Goal: Task Accomplishment & Management: Complete application form

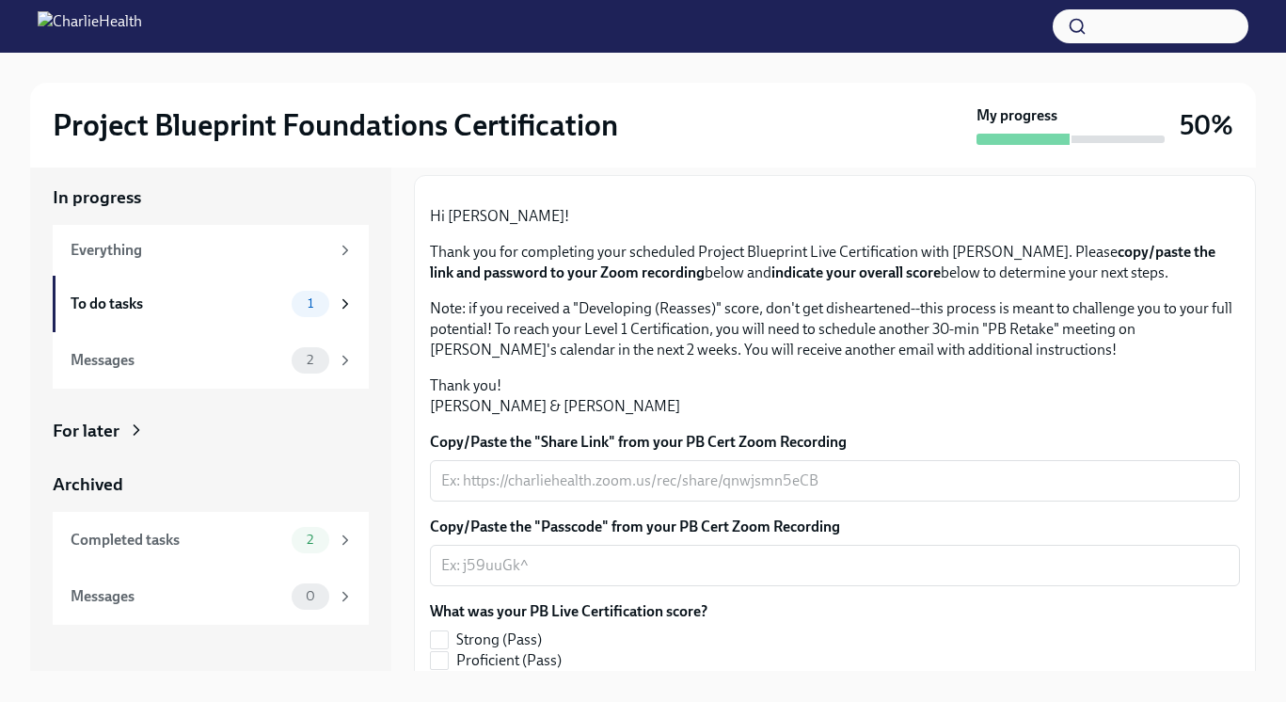
scroll to position [86, 0]
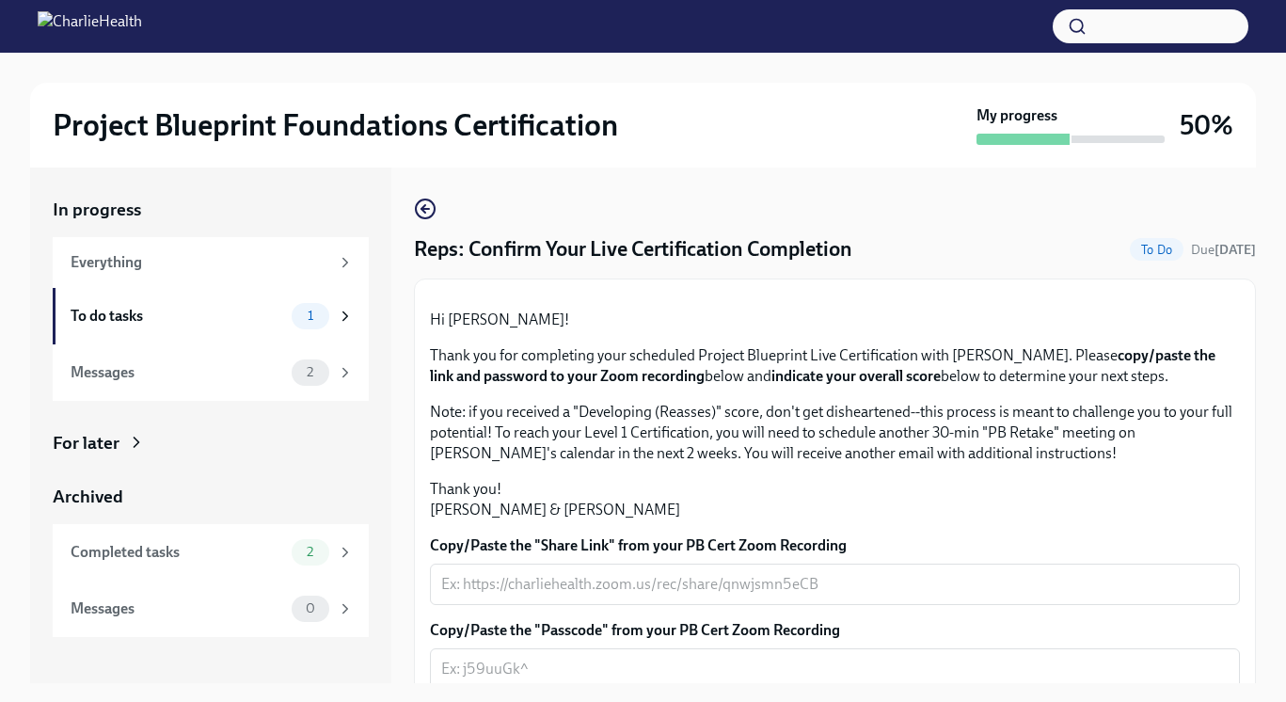
scroll to position [385, 0]
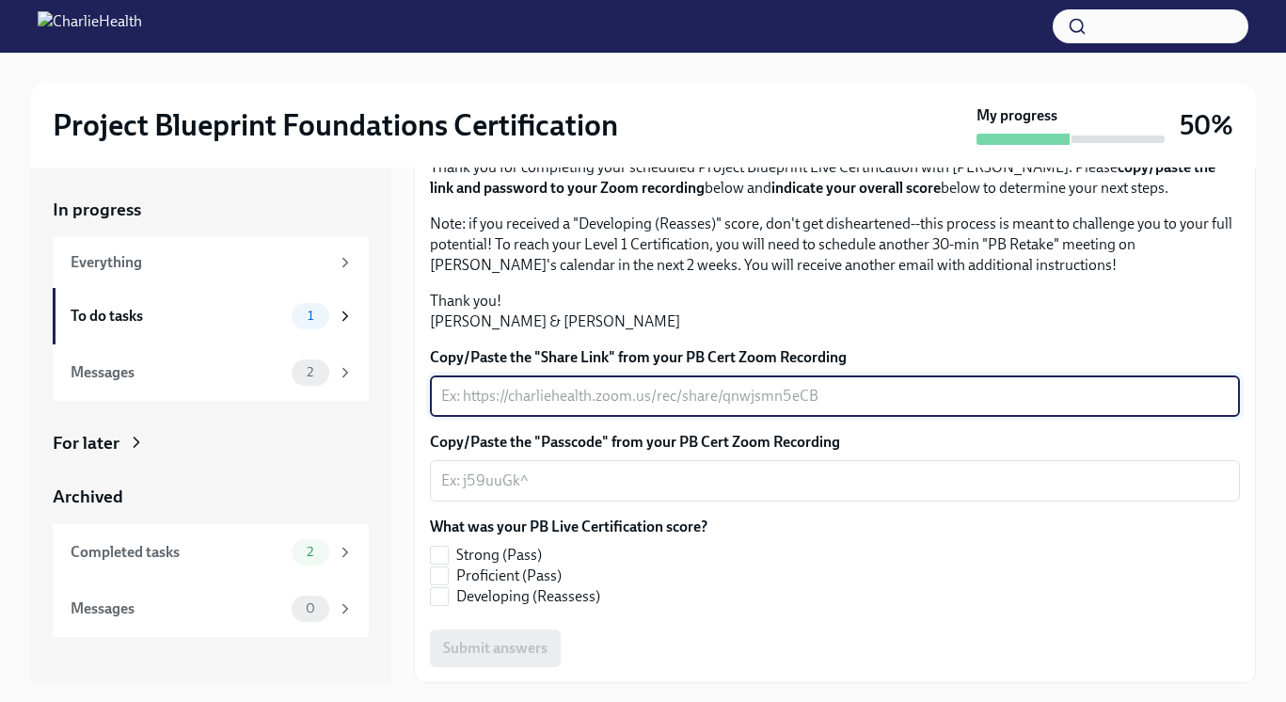
click at [623, 401] on textarea "Copy/Paste the "Share Link" from your PB Cert Zoom Recording" at bounding box center [834, 396] width 787 height 23
paste textarea "https://charliehealth.zoom.us/rec/share/hXK990lfheyo-5eu2s_oFb4CBUoXn9yzTVkHEf9…"
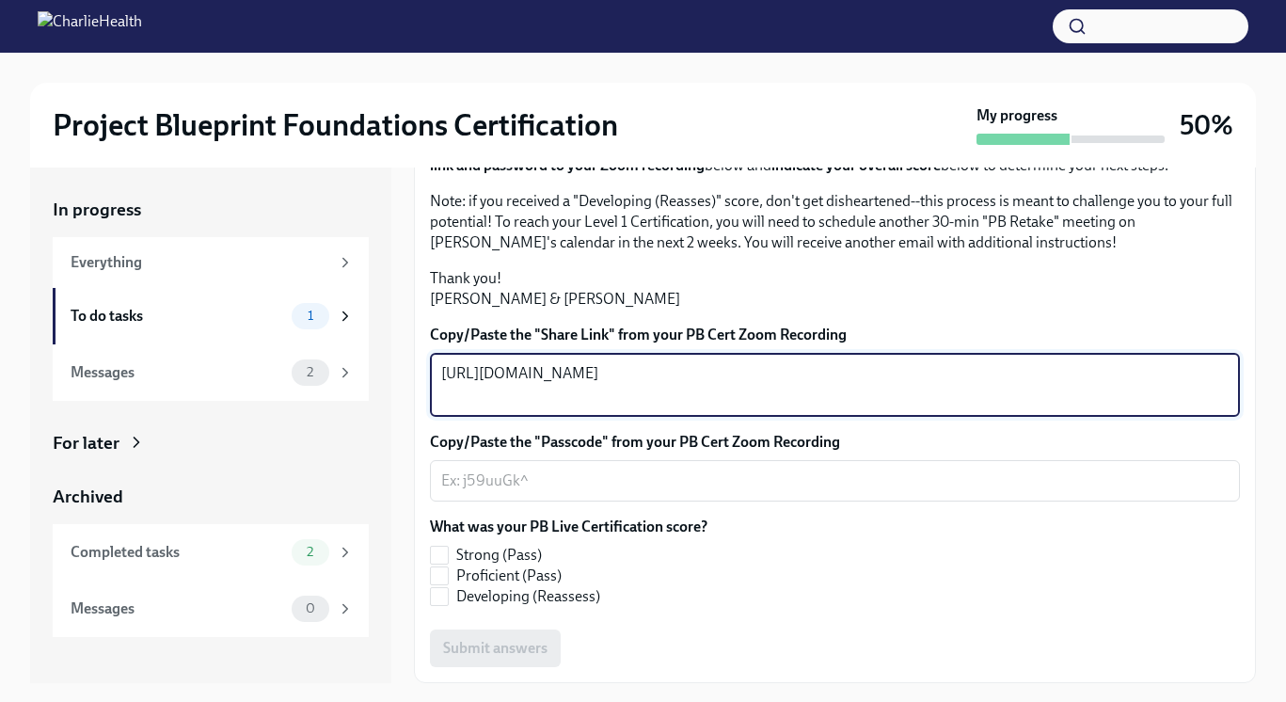
type textarea "https://charliehealth.zoom.us/rec/share/hXK990lfheyo-5eu2s_oFb4CBUoXn9yzTVkHEf9…"
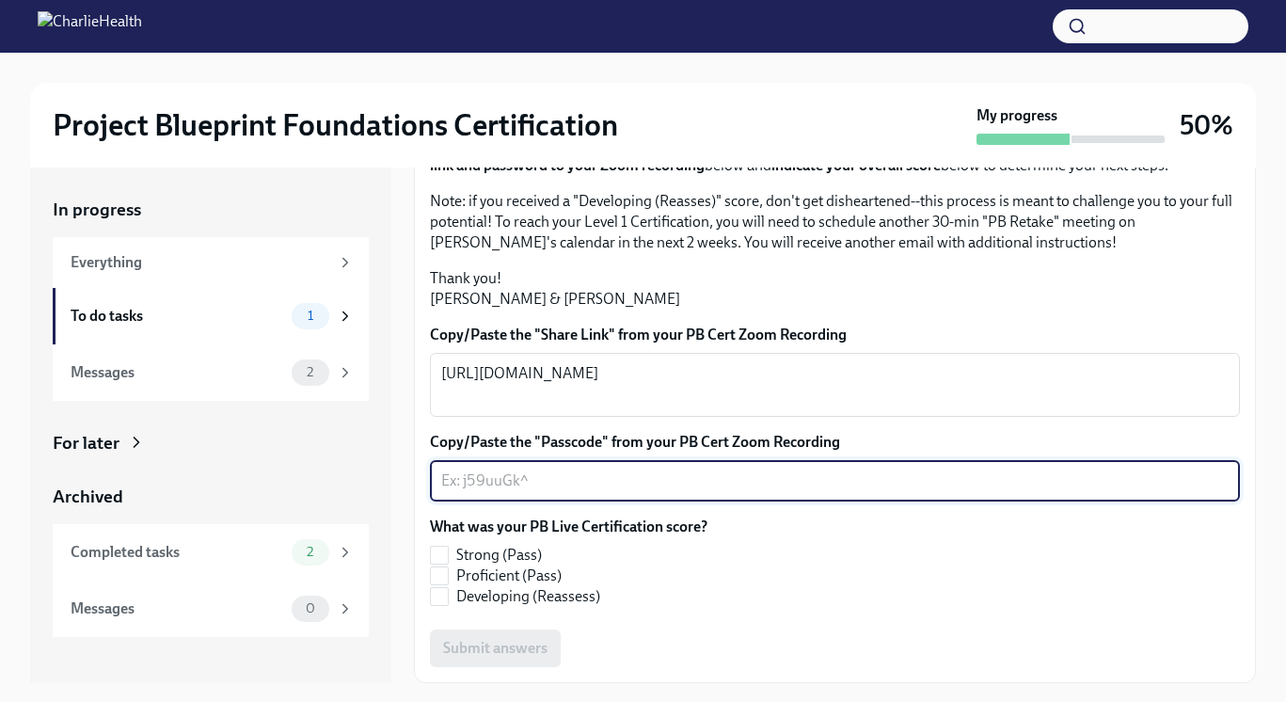
click at [602, 492] on textarea "Copy/Paste the "Passcode" from your PB Cert Zoom Recording" at bounding box center [834, 480] width 787 height 23
paste textarea "2Wb4TwX#"
type textarea "2Wb4TwX#"
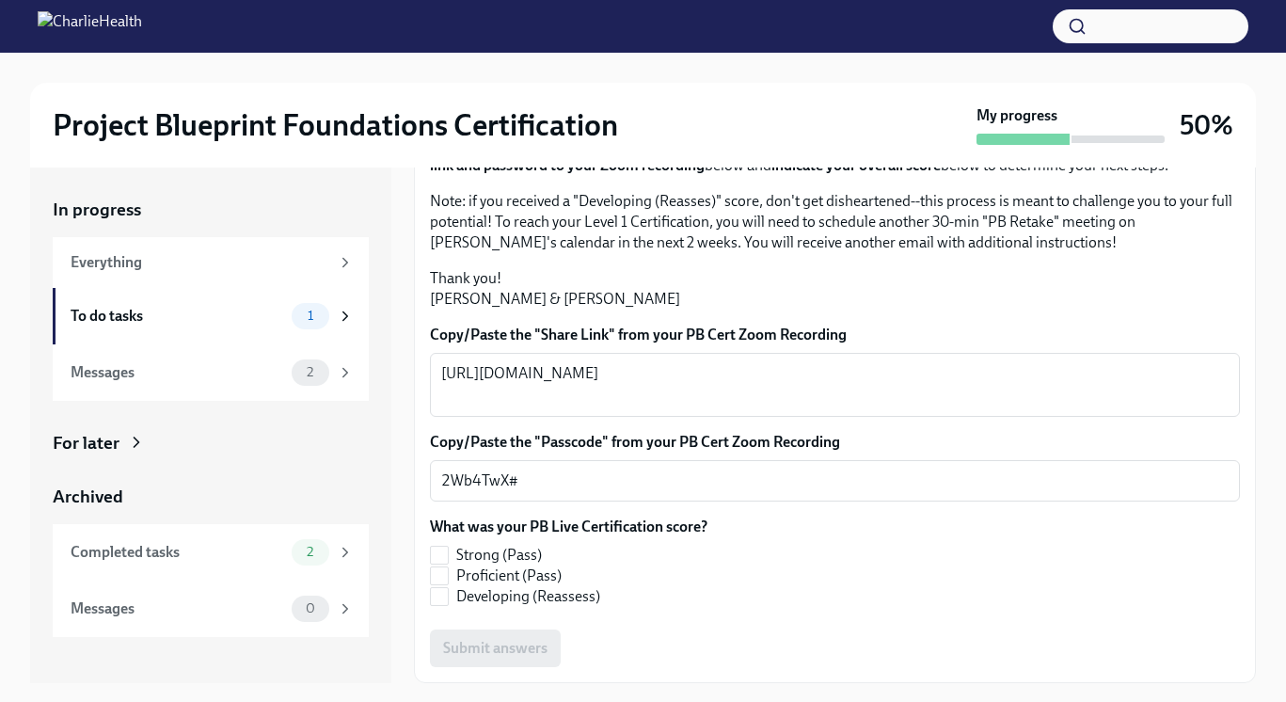
click at [1085, 300] on p "Thank you! Annie & Priscilla" at bounding box center [835, 288] width 810 height 41
